Goal: Task Accomplishment & Management: Manage account settings

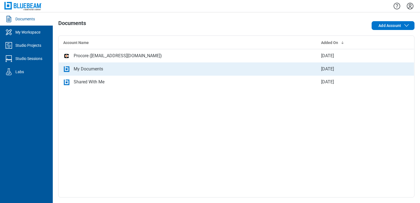
click at [74, 70] on div "My Documents" at bounding box center [88, 69] width 29 height 7
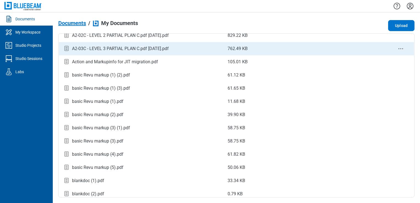
scroll to position [137, 0]
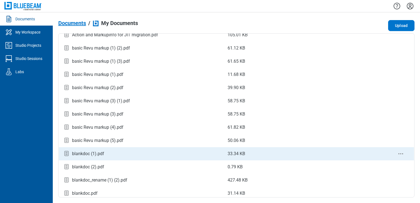
click at [91, 150] on div "blankdoc (1).pdf" at bounding box center [141, 153] width 156 height 7
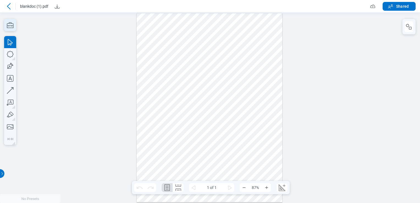
click at [10, 26] on icon "button" at bounding box center [10, 25] width 7 height 6
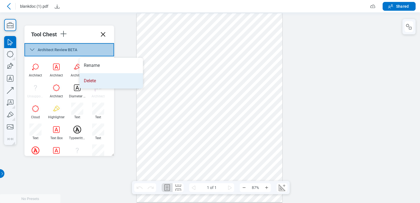
click at [95, 76] on li "Delete" at bounding box center [110, 80] width 63 height 15
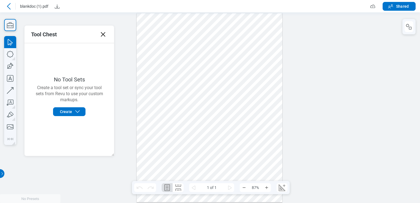
click at [106, 32] on icon at bounding box center [103, 34] width 9 height 9
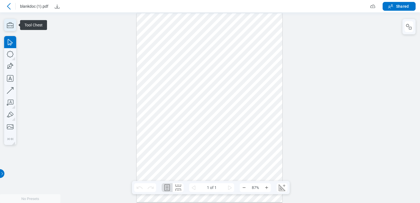
click at [10, 22] on icon "button" at bounding box center [10, 25] width 12 height 12
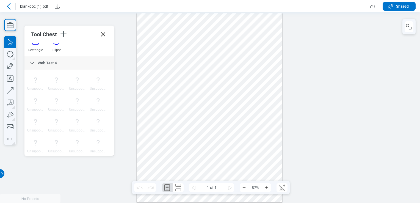
scroll to position [577, 0]
drag, startPoint x: 103, startPoint y: 36, endPoint x: 119, endPoint y: 8, distance: 32.1
click at [103, 36] on icon at bounding box center [103, 34] width 9 height 9
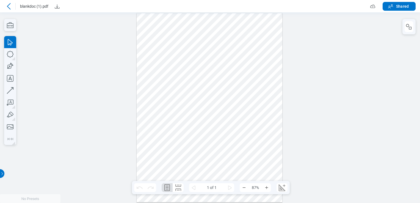
drag, startPoint x: 13, startPoint y: 8, endPoint x: 10, endPoint y: 7, distance: 3.6
click at [12, 7] on div at bounding box center [9, 6] width 11 height 9
click at [10, 7] on icon at bounding box center [8, 6] width 7 height 7
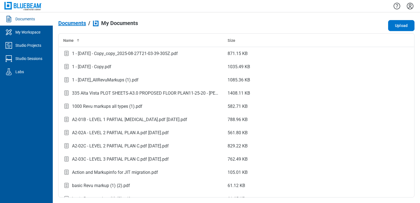
click at [405, 5] on div at bounding box center [236, 6] width 367 height 12
click at [407, 6] on icon "Settings" at bounding box center [410, 6] width 7 height 7
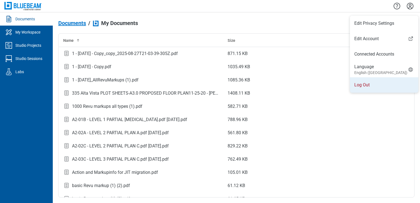
click at [380, 82] on li "Log Out" at bounding box center [384, 84] width 68 height 15
